Goal: Find contact information: Find contact information

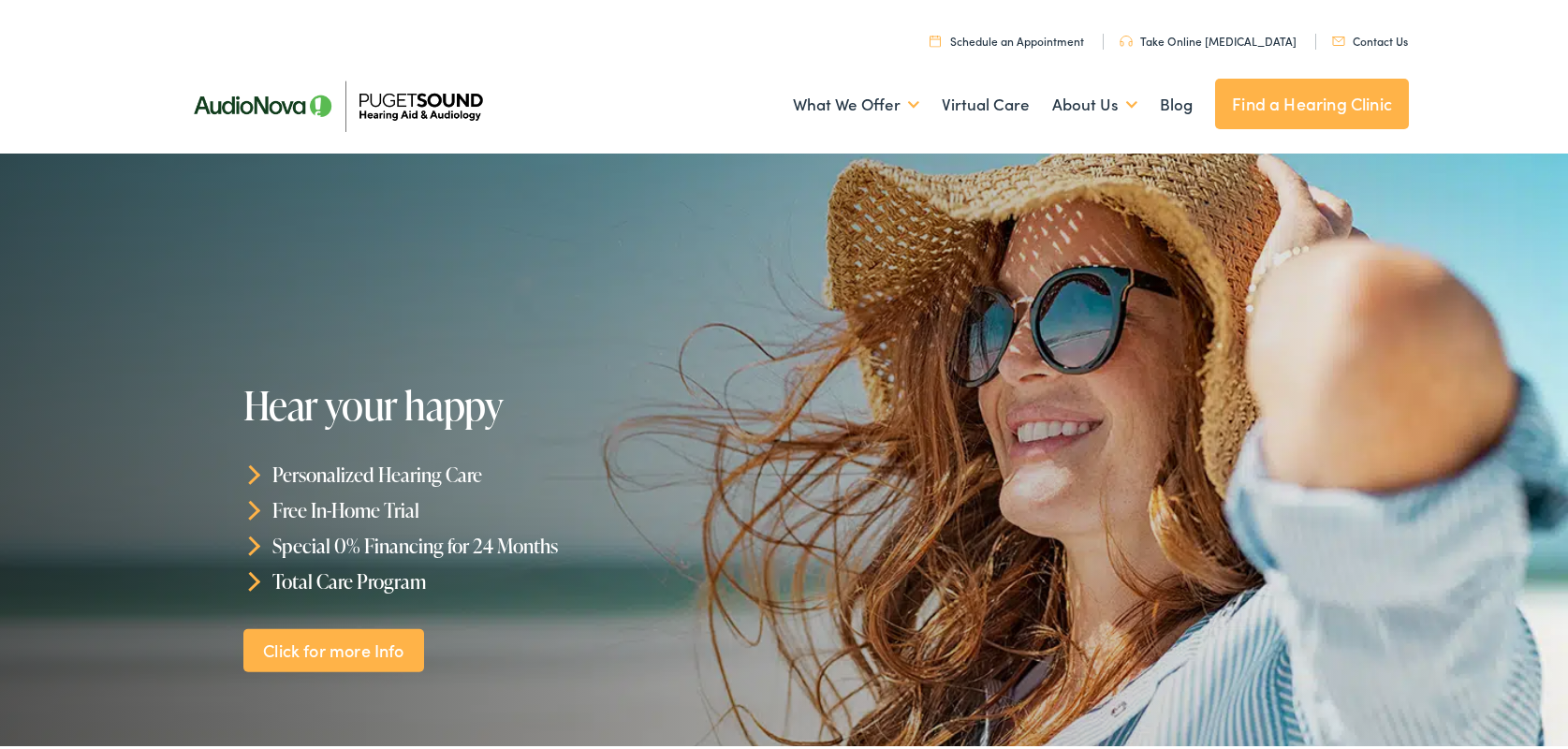
click at [394, 110] on img at bounding box center [336, 102] width 328 height 117
click at [1287, 94] on link "Find a Hearing Clinic" at bounding box center [1312, 101] width 194 height 51
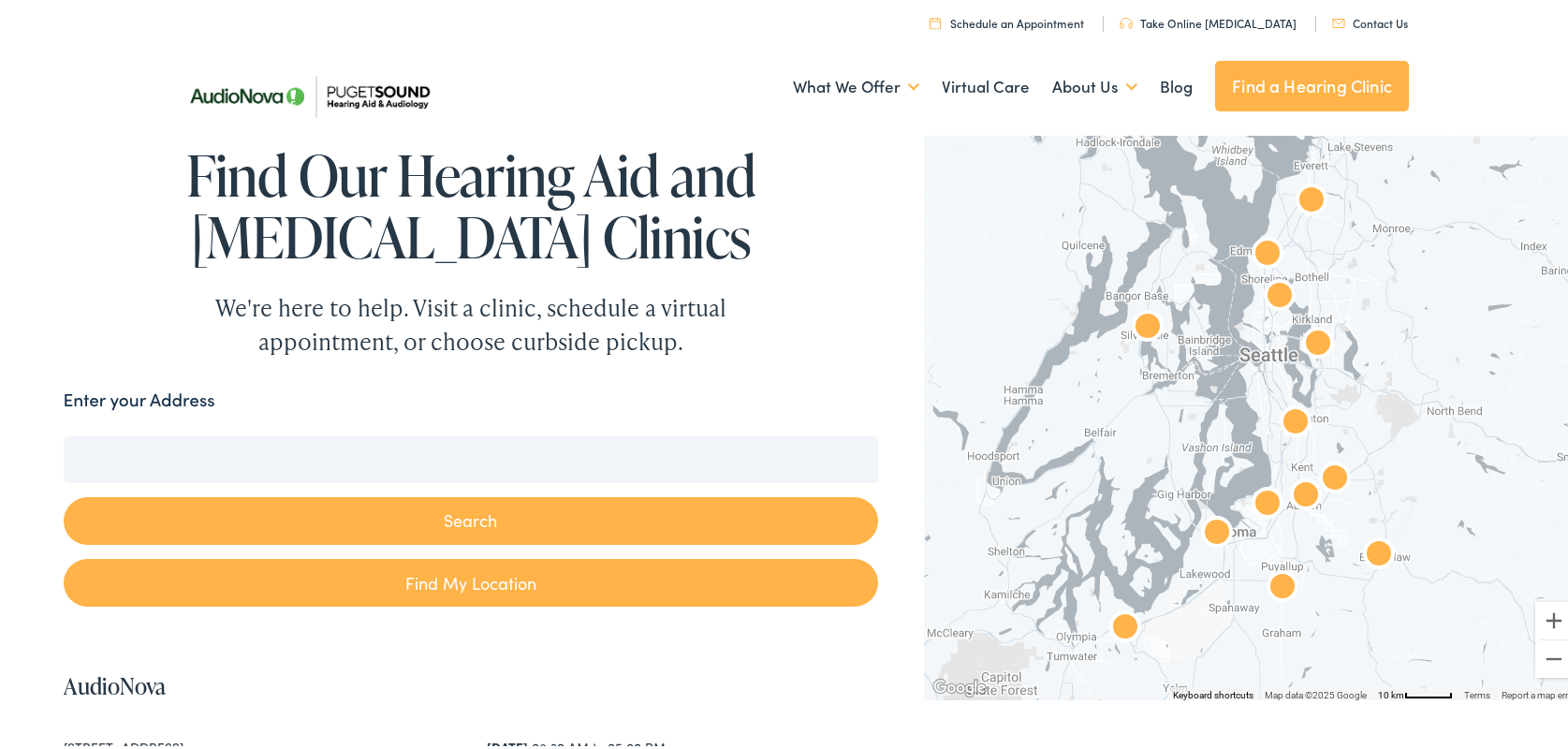
click at [1301, 194] on img "Puget Sound Hearing Aid &#038; Audiology by AudioNova" at bounding box center [1312, 198] width 45 height 45
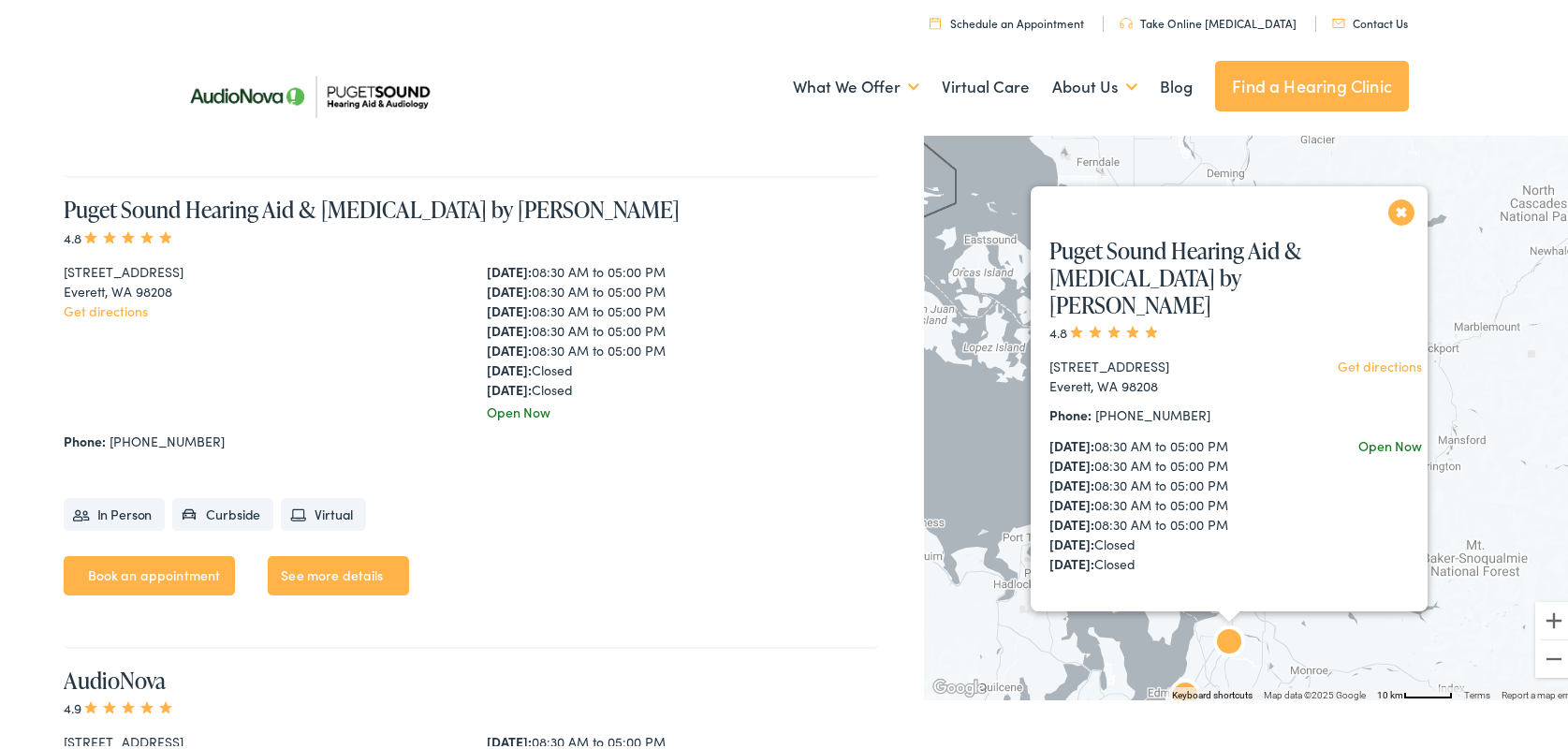
scroll to position [2364, 0]
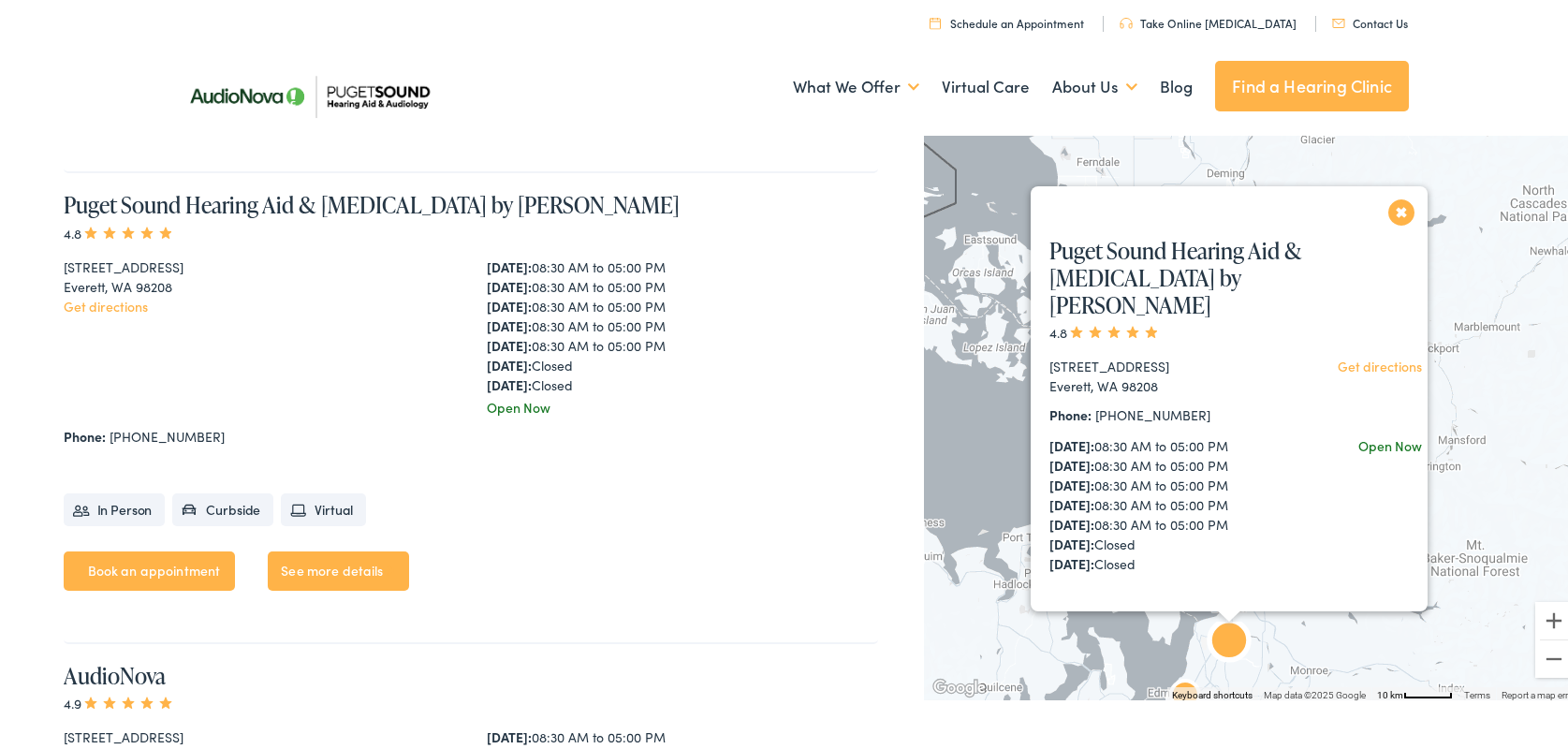
click at [645, 494] on ul "In Person Curbside Virtual" at bounding box center [472, 496] width 815 height 61
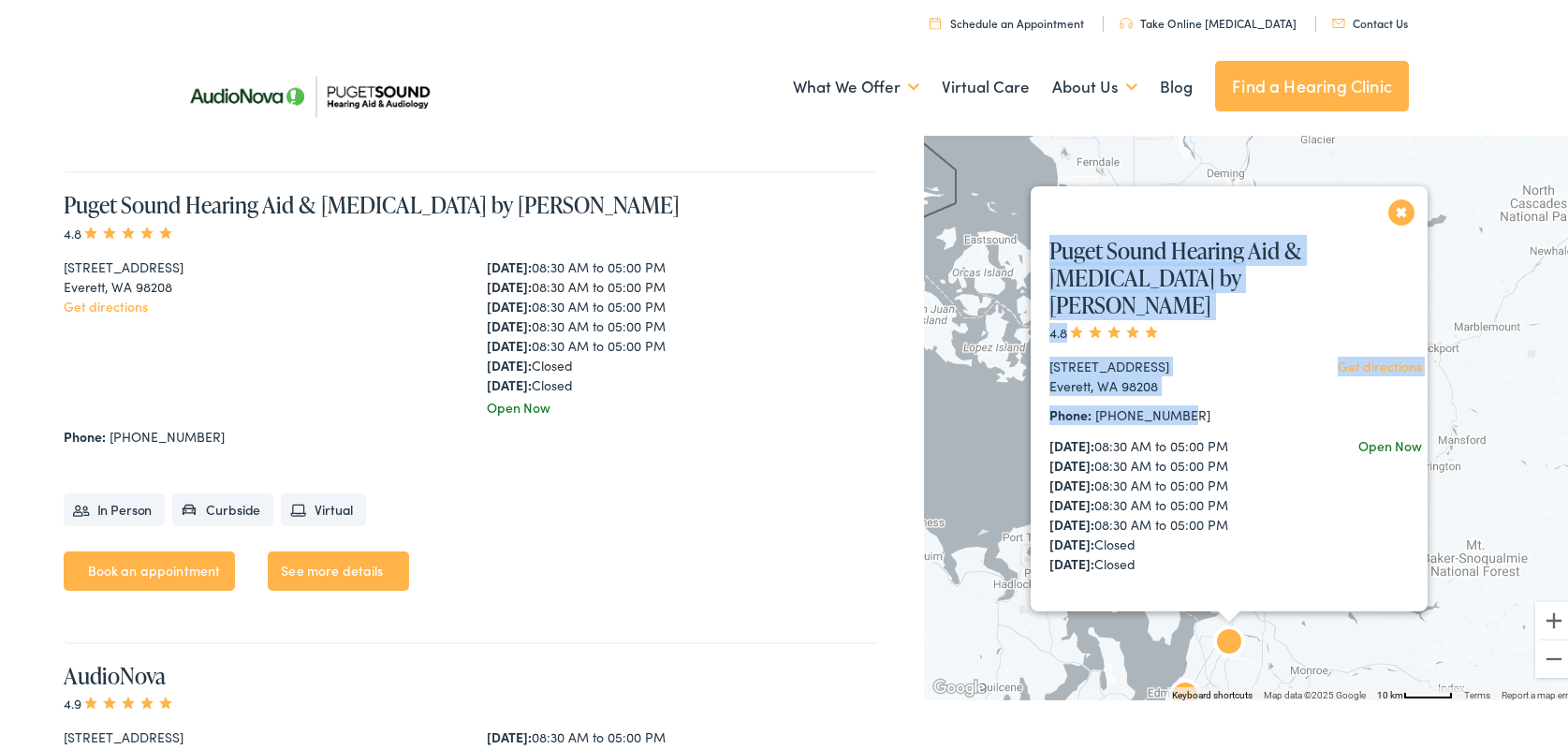
drag, startPoint x: 1177, startPoint y: 385, endPoint x: 1015, endPoint y: 242, distance: 216.1
click at [1015, 242] on div "Puget Sound Hearing Aid & Audiology by AudioNova 4.8 1820 100th Pl SE, Suite A …" at bounding box center [1252, 412] width 658 height 570
copy div "Puget Sound Hearing Aid & Audiology by AudioNova 4.8 1820 100th Pl SE, Suite A …"
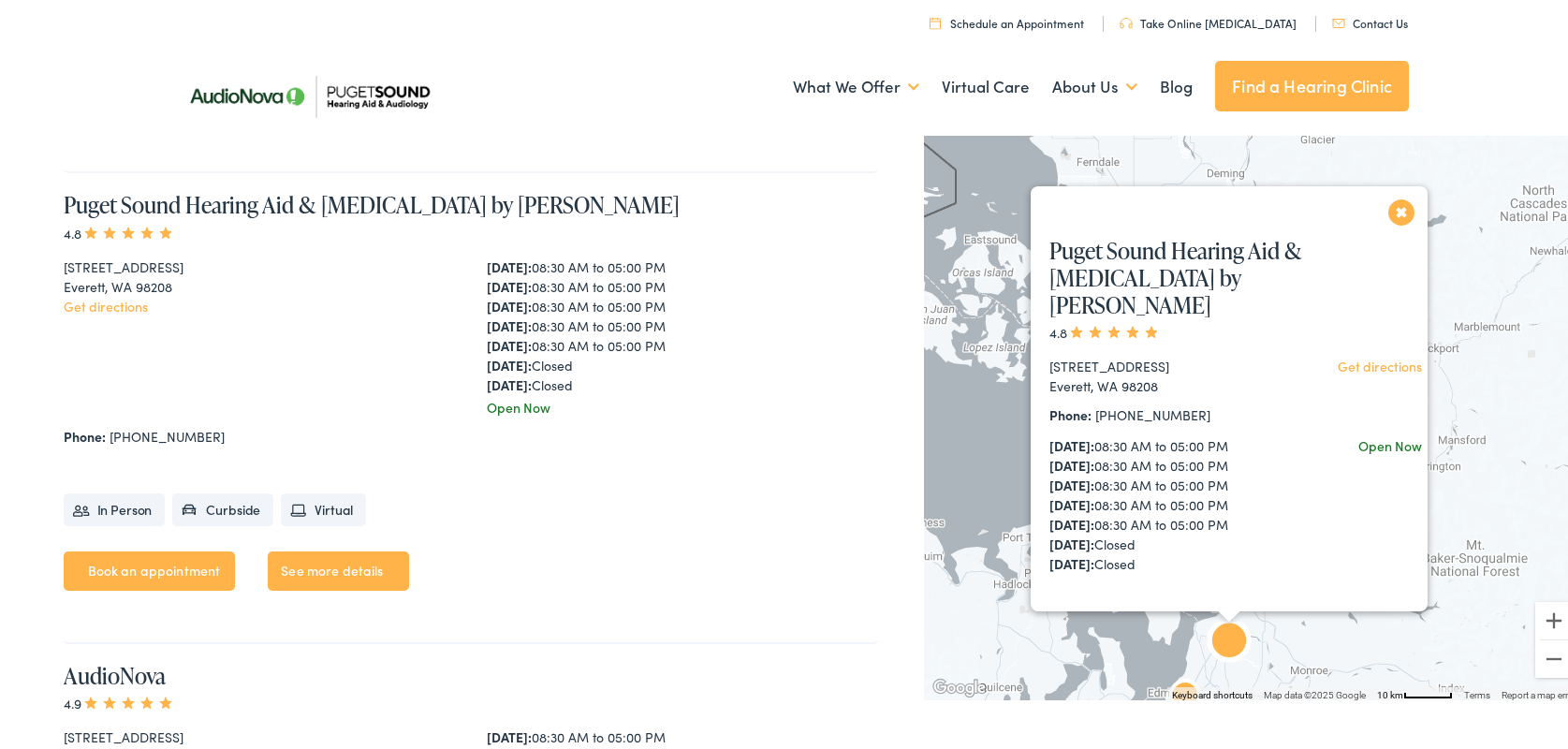
click at [775, 442] on div "Phone: 425-337-9109" at bounding box center [472, 432] width 815 height 20
drag, startPoint x: 1179, startPoint y: 384, endPoint x: 1086, endPoint y: 392, distance: 93.3
click at [1086, 401] on div "Phone: 425-337-9109" at bounding box center [1162, 411] width 225 height 20
copy link "425-337-9109"
